Goal: Task Accomplishment & Management: Use online tool/utility

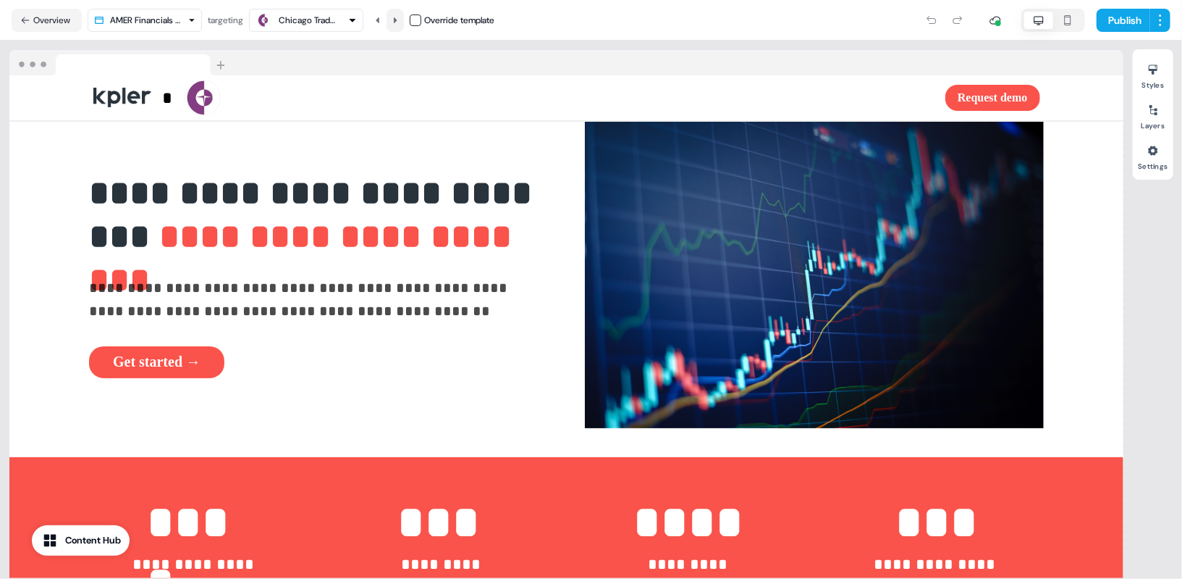
click at [400, 20] on icon at bounding box center [395, 20] width 9 height 9
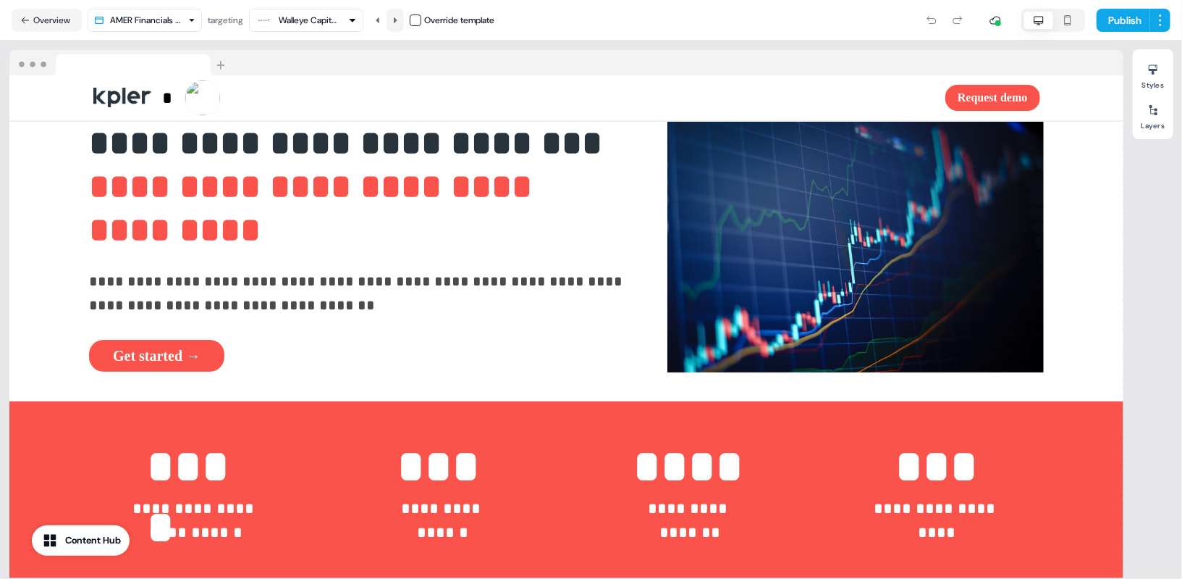
click at [400, 20] on icon at bounding box center [395, 20] width 9 height 9
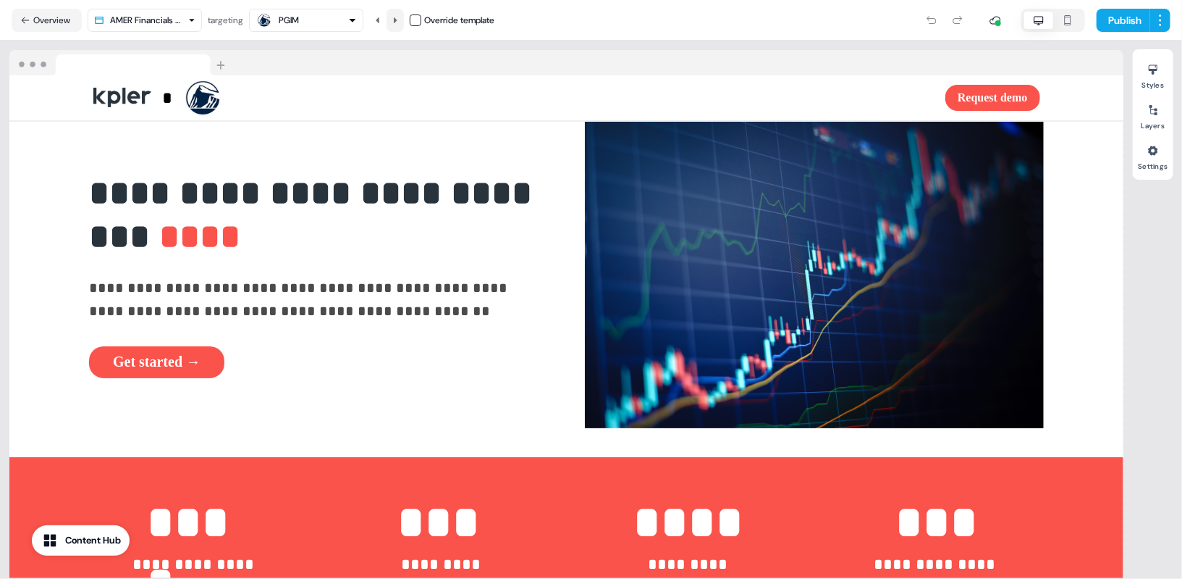
click at [400, 20] on icon at bounding box center [395, 20] width 9 height 9
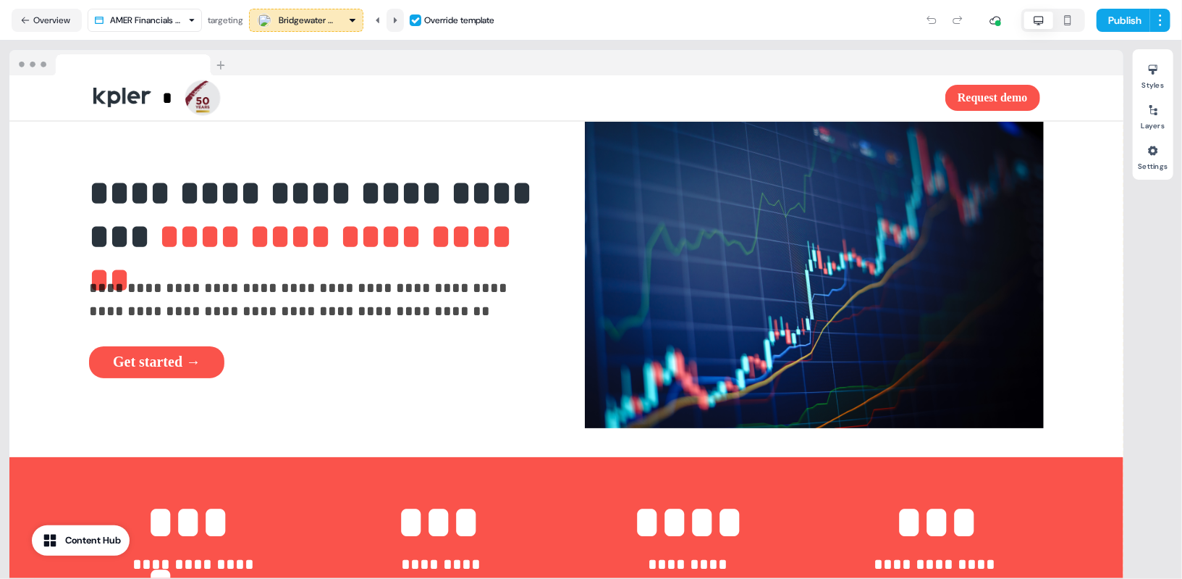
click at [400, 20] on icon at bounding box center [395, 20] width 9 height 9
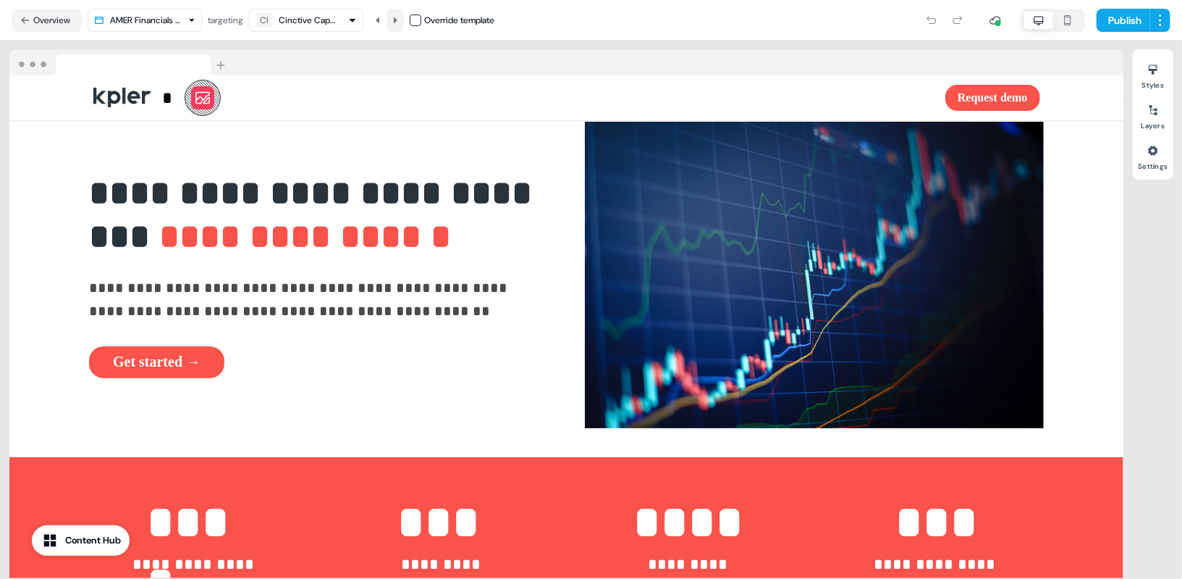
click at [400, 20] on icon at bounding box center [395, 20] width 9 height 9
